Goal: Information Seeking & Learning: Find specific fact

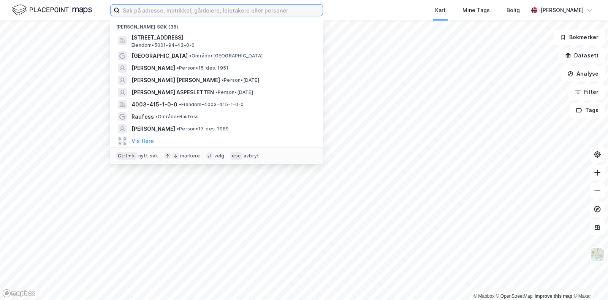
click at [204, 6] on input at bounding box center [221, 10] width 203 height 11
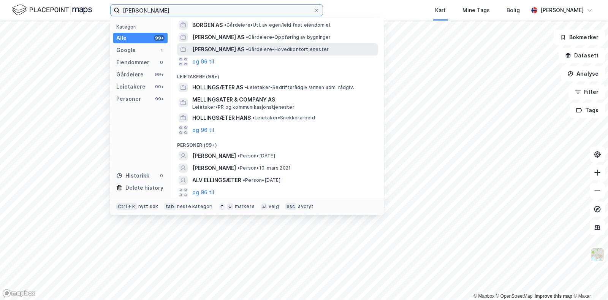
scroll to position [44, 0]
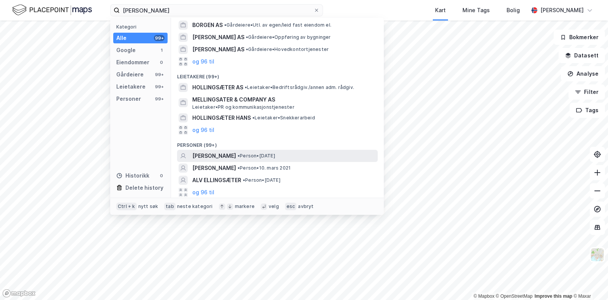
click at [236, 158] on span "[PERSON_NAME]" at bounding box center [214, 155] width 44 height 9
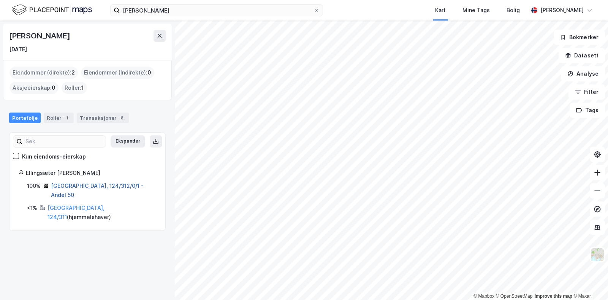
click at [74, 185] on link "[GEOGRAPHIC_DATA], 124/312/0/1 - Andel 50" at bounding box center [97, 190] width 93 height 16
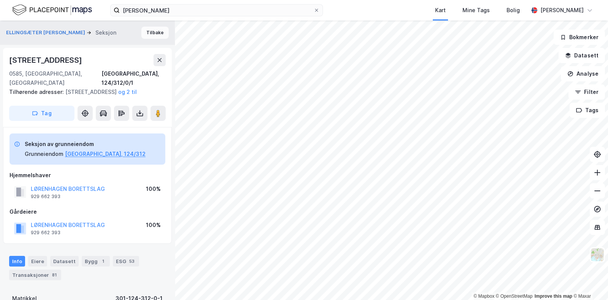
click at [144, 31] on button "Tilbake" at bounding box center [154, 33] width 27 height 12
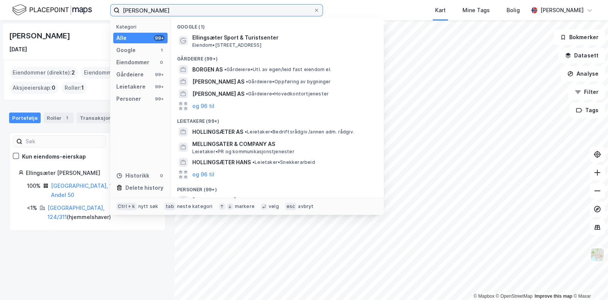
drag, startPoint x: 87, startPoint y: 22, endPoint x: 21, endPoint y: 12, distance: 67.6
click at [21, 12] on div "[PERSON_NAME] Kategori Alle 99+ Google 1 Eiendommer 0 Gårdeiere 99+ Leietakere …" at bounding box center [304, 10] width 608 height 21
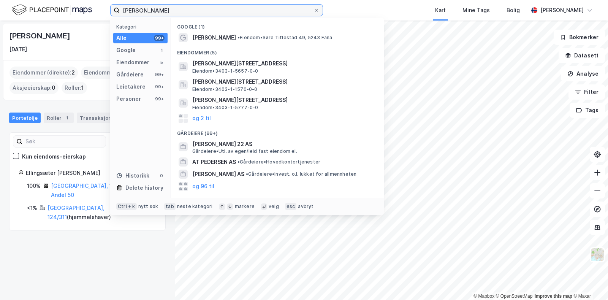
scroll to position [125, 0]
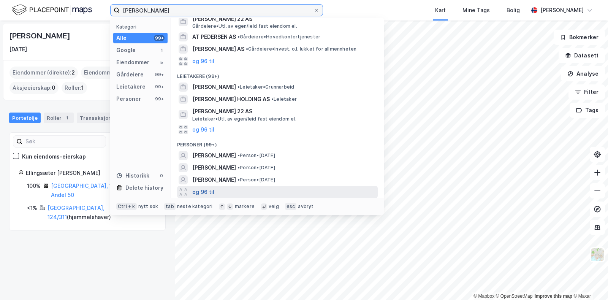
type input "[PERSON_NAME]"
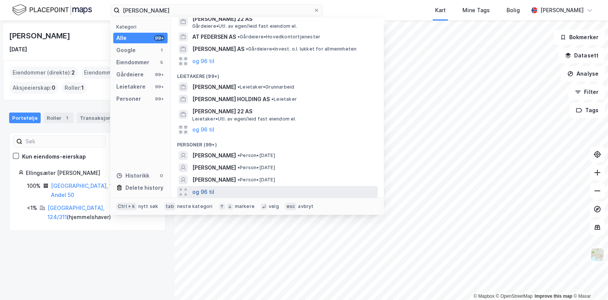
click at [208, 191] on button "og 96 til" at bounding box center [203, 191] width 22 height 9
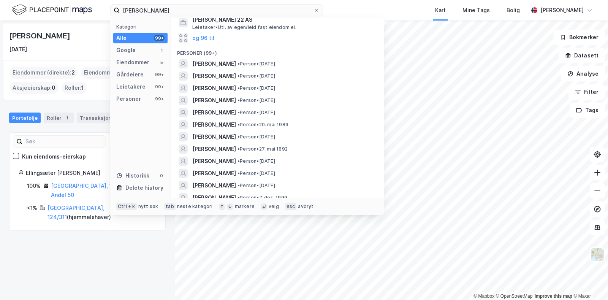
scroll to position [218, 0]
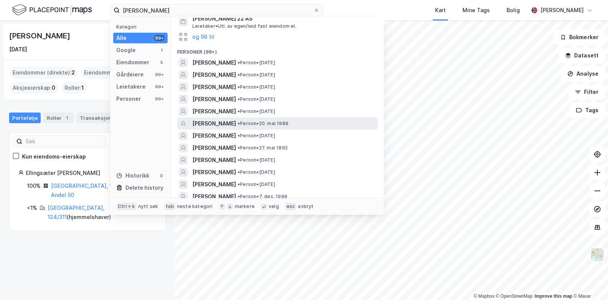
click at [236, 124] on span "[PERSON_NAME]" at bounding box center [214, 123] width 44 height 9
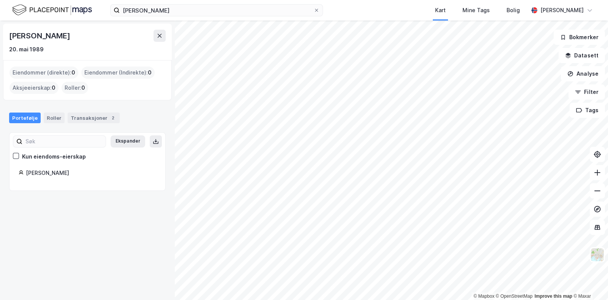
click at [63, 172] on div "[PERSON_NAME]" at bounding box center [91, 172] width 130 height 9
